Goal: Information Seeking & Learning: Learn about a topic

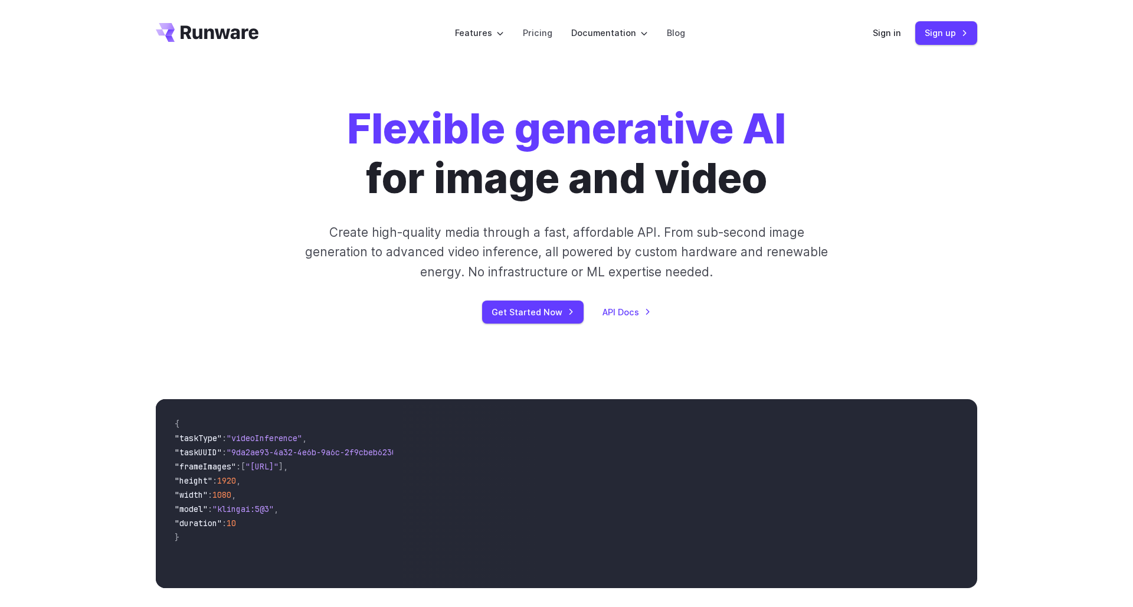
scroll to position [0, 100]
click at [539, 30] on link "Pricing" at bounding box center [538, 33] width 30 height 14
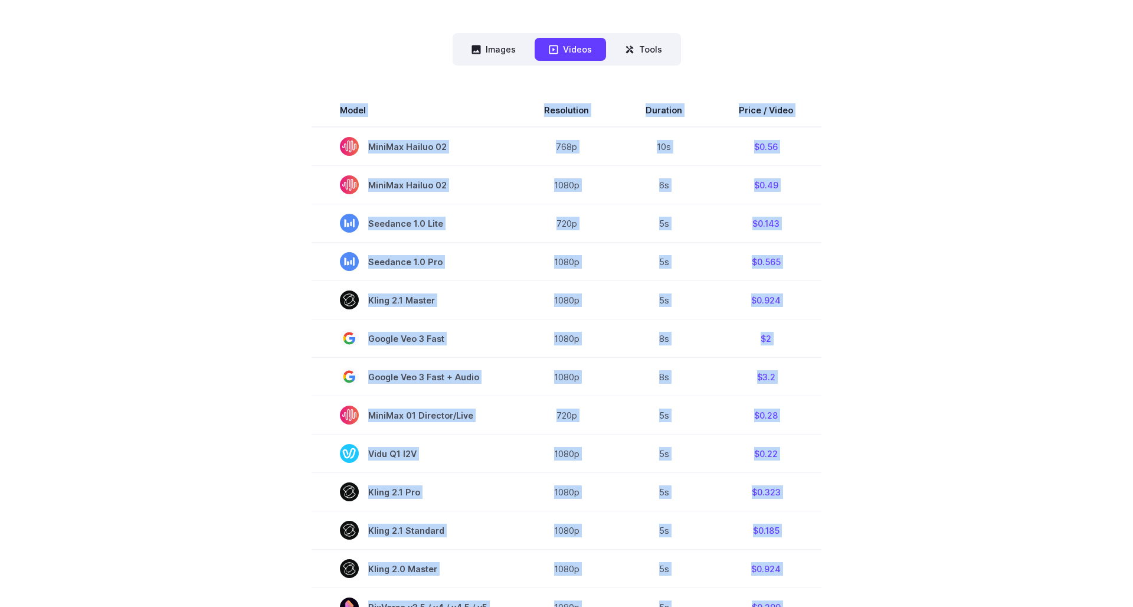
scroll to position [291, 0]
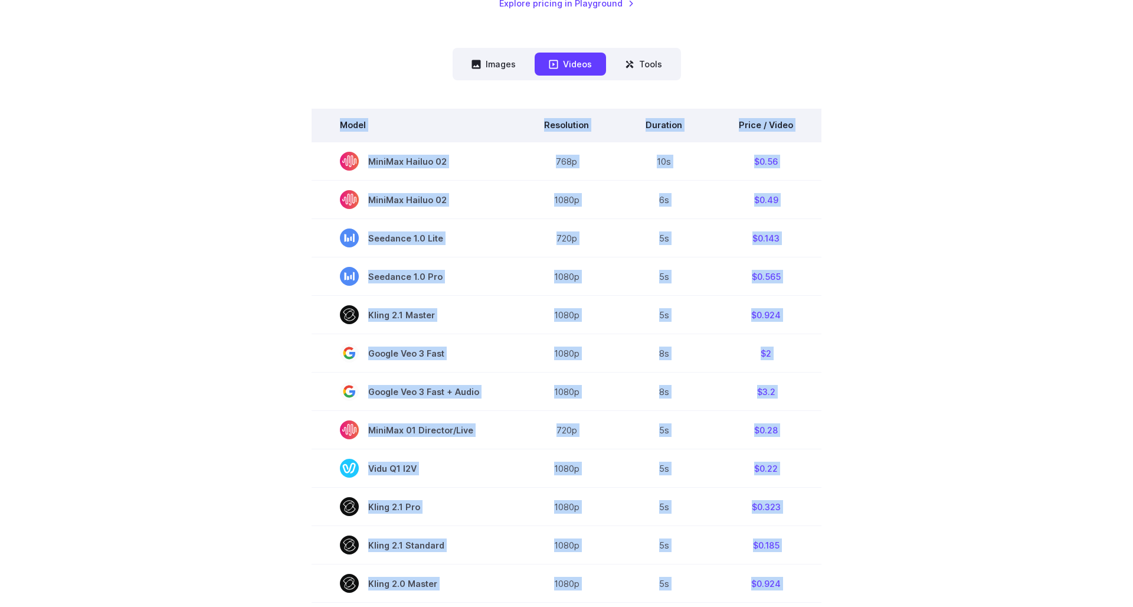
drag, startPoint x: 802, startPoint y: 503, endPoint x: 336, endPoint y: 120, distance: 603.0
click at [336, 120] on tbody "Model Resolution Duration Price / Video MiniMax Hailuo 02 768p 10s $0.56 MiniMa…" at bounding box center [567, 509] width 510 height 800
copy tbody "Model Resolution Duration Price / Video MiniMax Hailuo 02 768p 10s $0.56 MiniMa…"
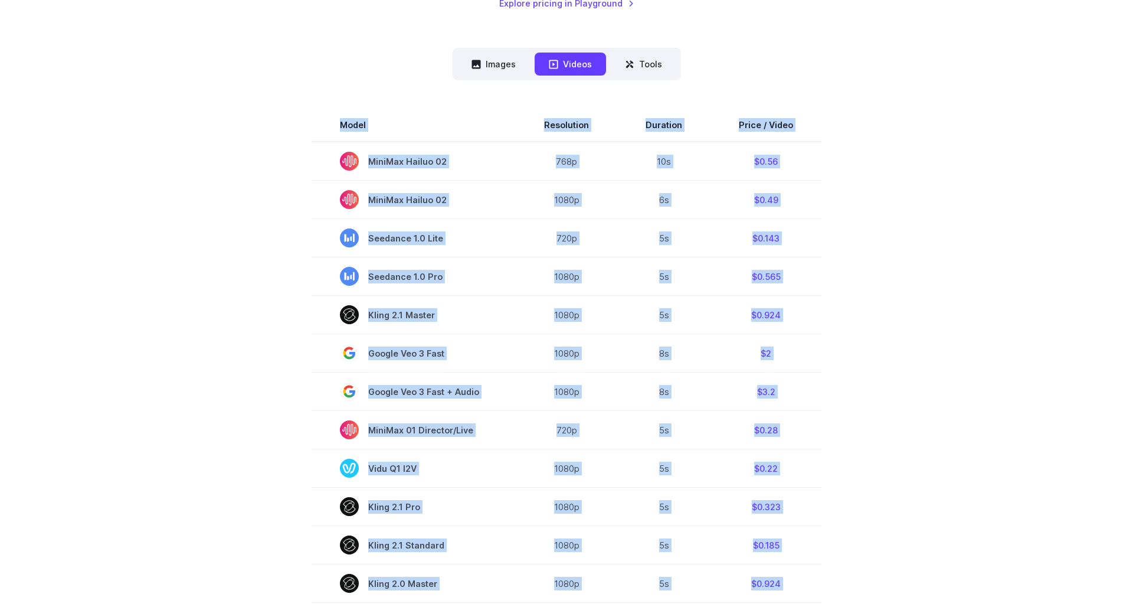
click at [865, 338] on section "Model Resolution Duration Price / Video MiniMax Hailuo 02 768p 10s $0.56 MiniMa…" at bounding box center [567, 509] width 822 height 800
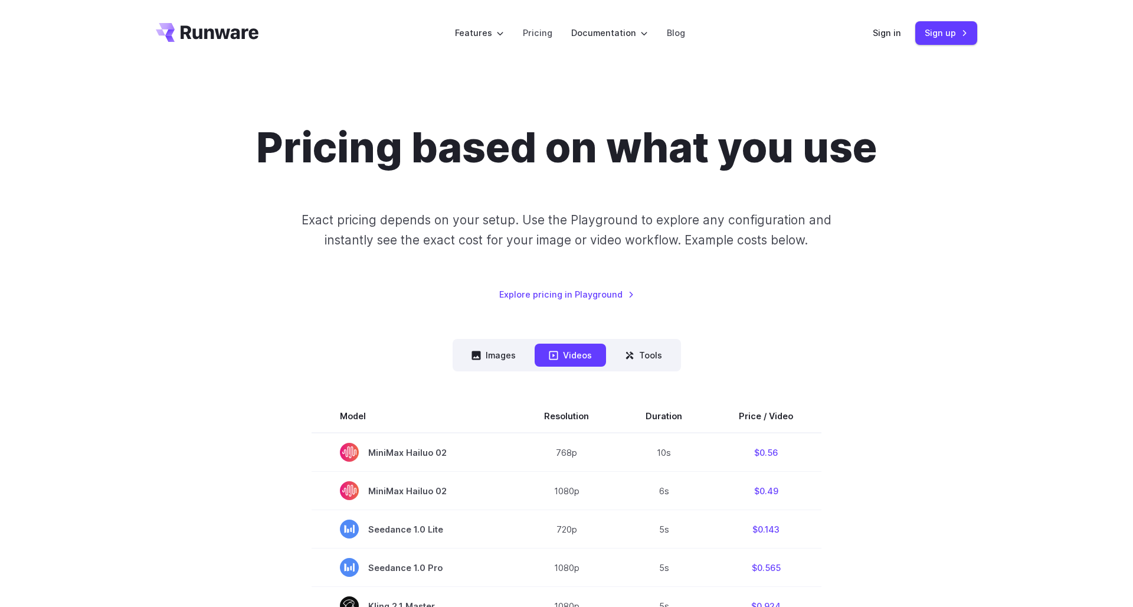
scroll to position [0, 0]
click at [489, 357] on button "Images" at bounding box center [493, 355] width 73 height 23
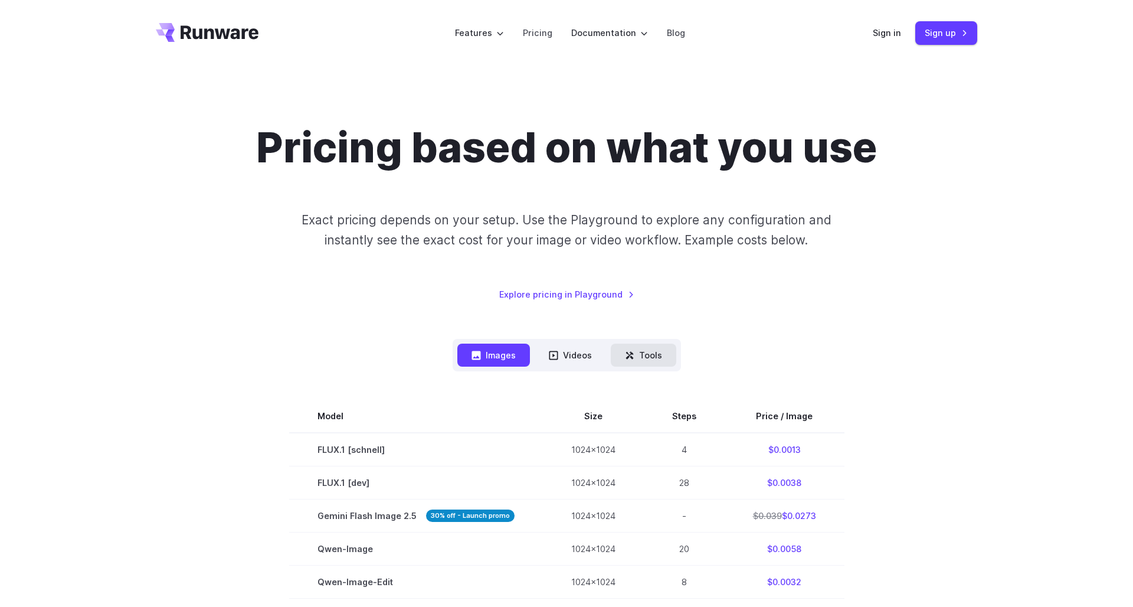
click at [646, 355] on button "Tools" at bounding box center [644, 355] width 66 height 23
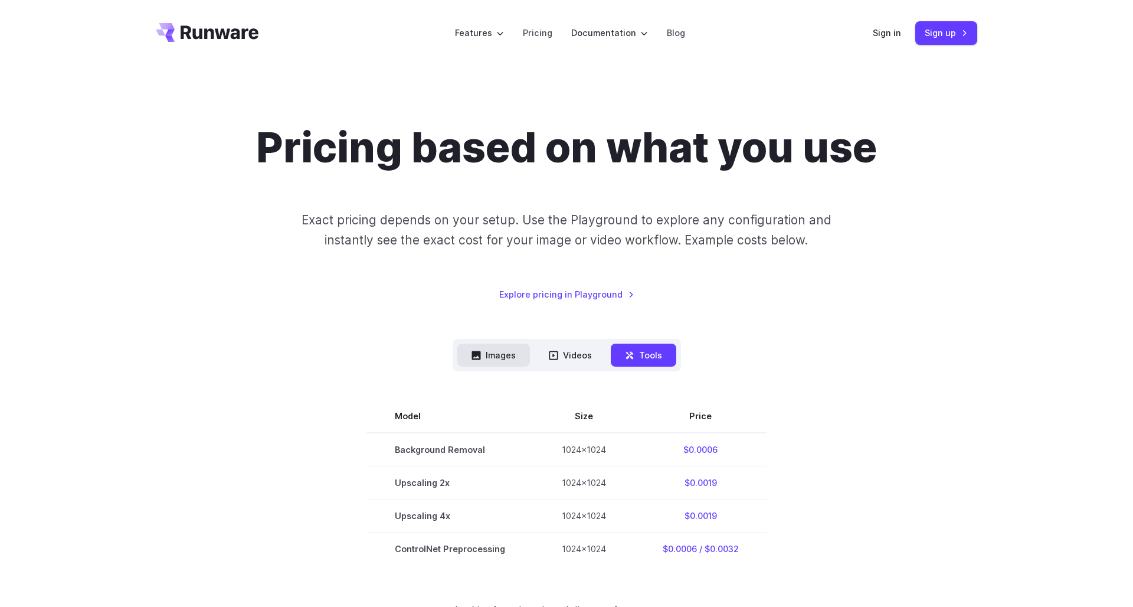
click at [482, 357] on button "Images" at bounding box center [493, 355] width 73 height 23
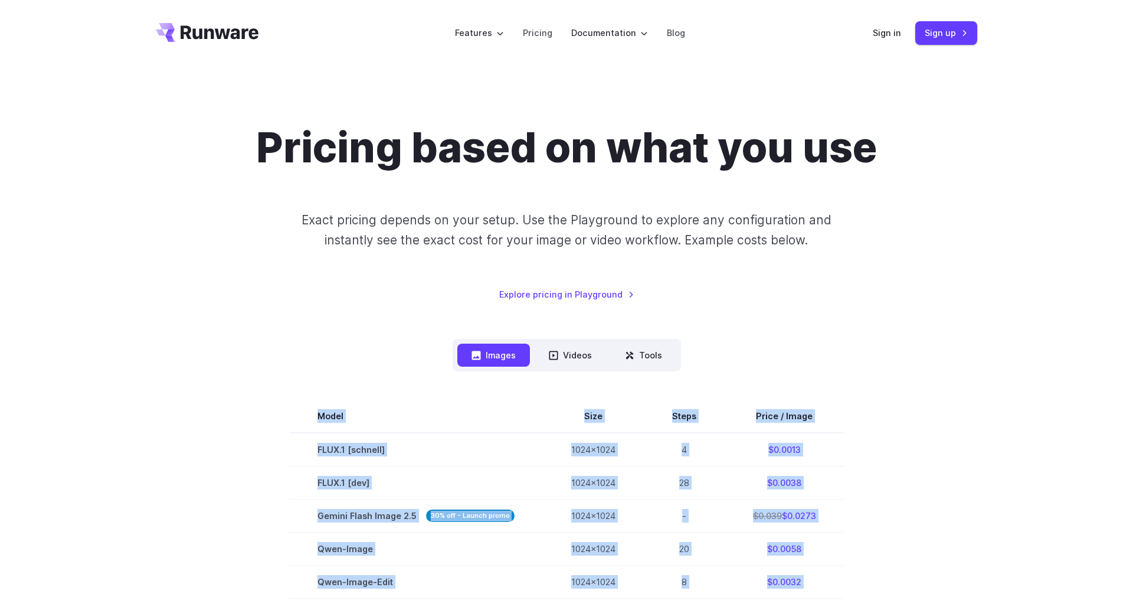
drag, startPoint x: 822, startPoint y: 449, endPoint x: 322, endPoint y: 391, distance: 502.7
copy div "Model Size Steps Price / Image FLUX.1 [schnell] 1024x1024 4 $0.0013 FLUX.1 [dev…"
